Goal: Task Accomplishment & Management: Manage account settings

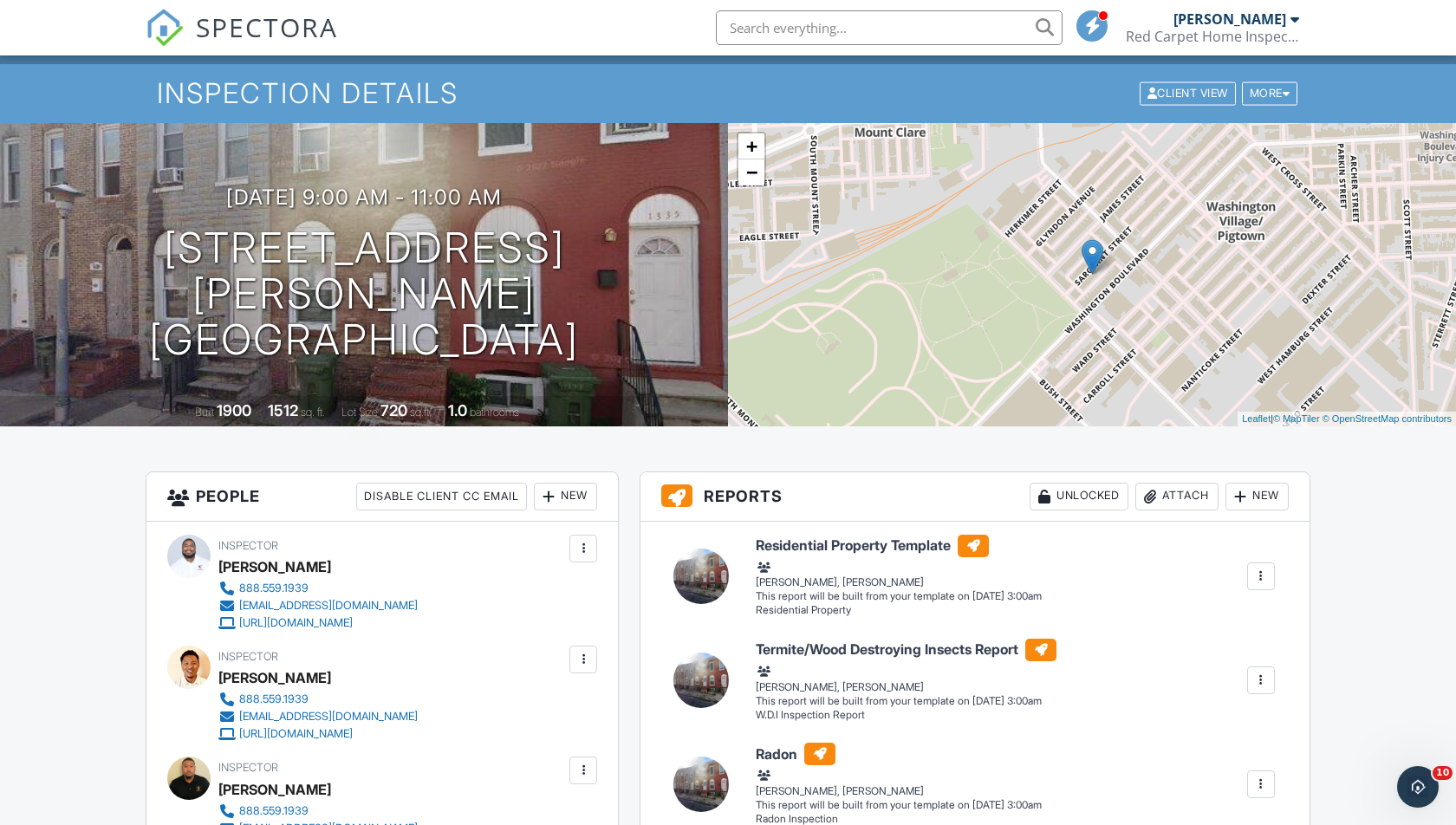
scroll to position [61, 0]
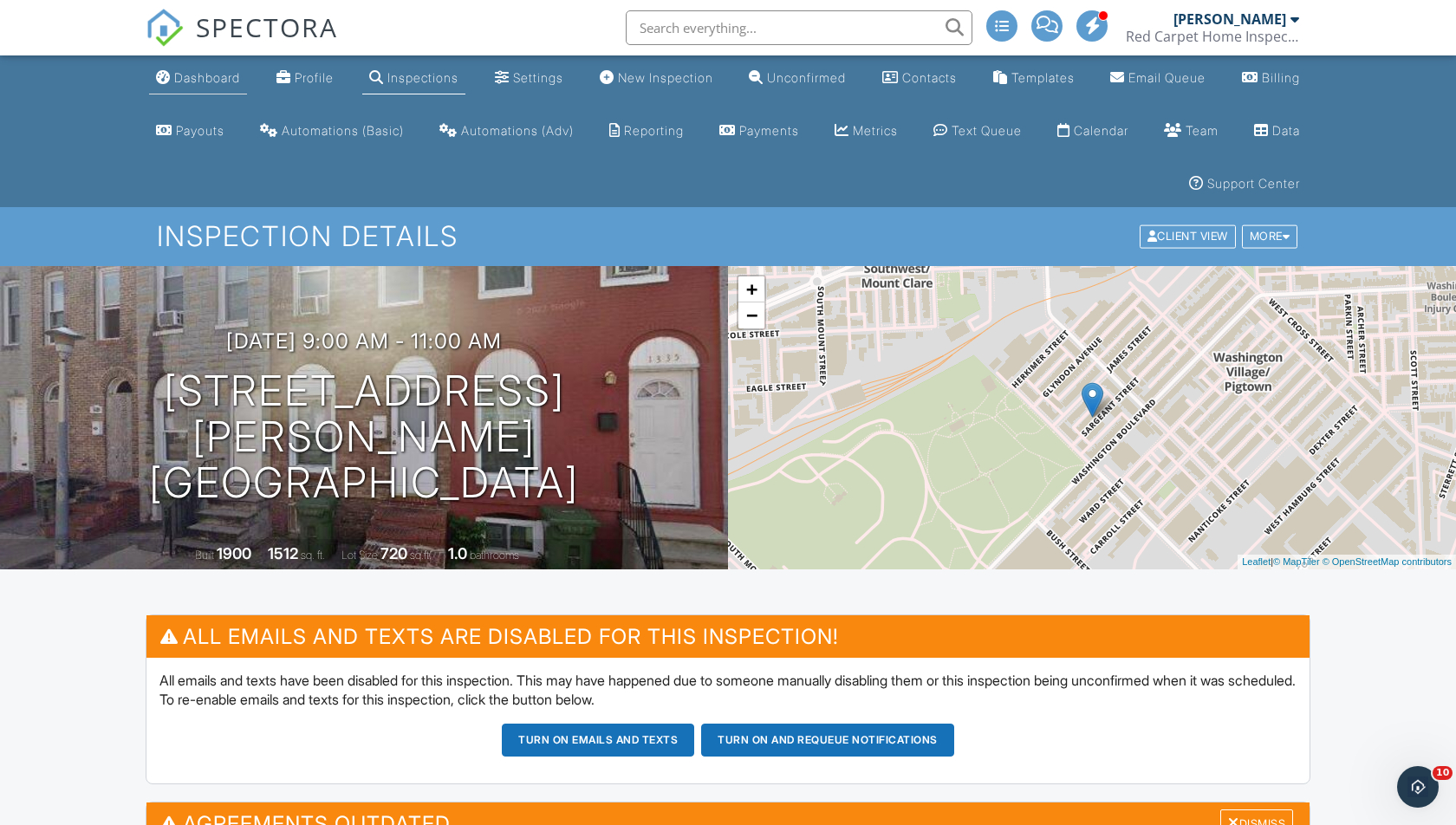
click at [207, 78] on div "Dashboard" at bounding box center [207, 77] width 66 height 15
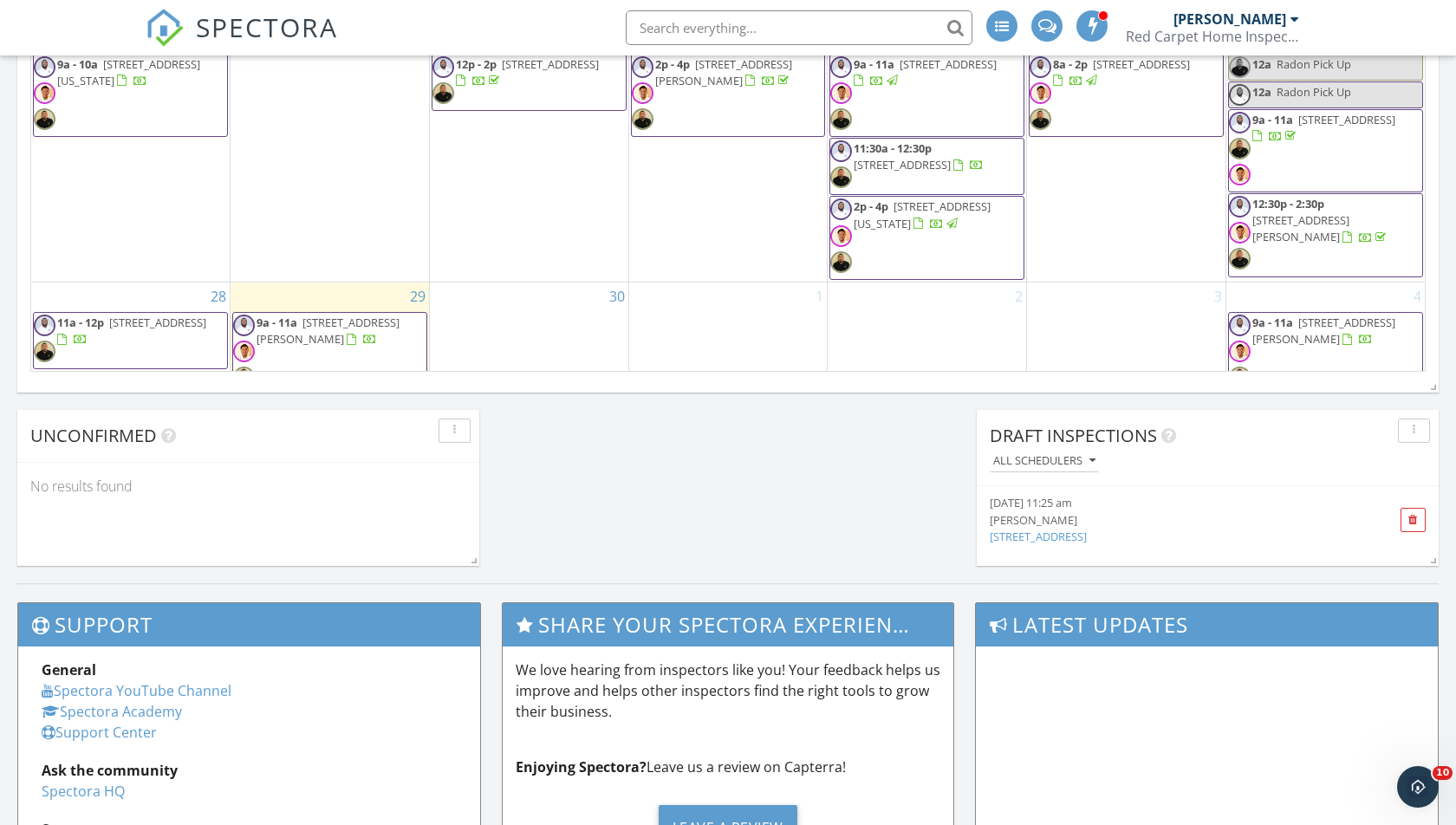
scroll to position [357, 0]
click at [322, 344] on span "9a - 11a 1330 Sargeant St , Baltimore 21223" at bounding box center [329, 353] width 193 height 79
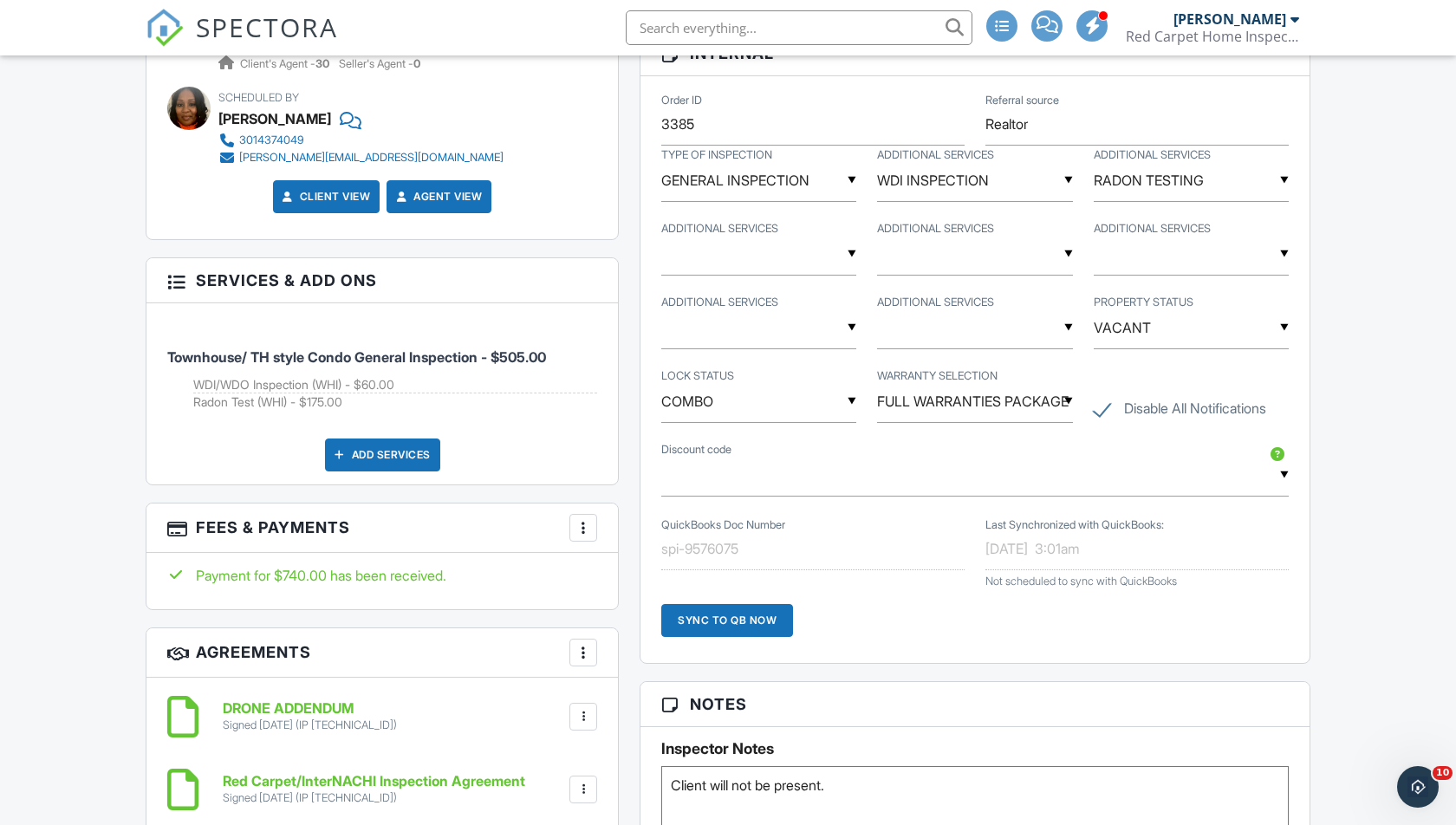
scroll to position [1782, 0]
